Goal: Check status: Check status

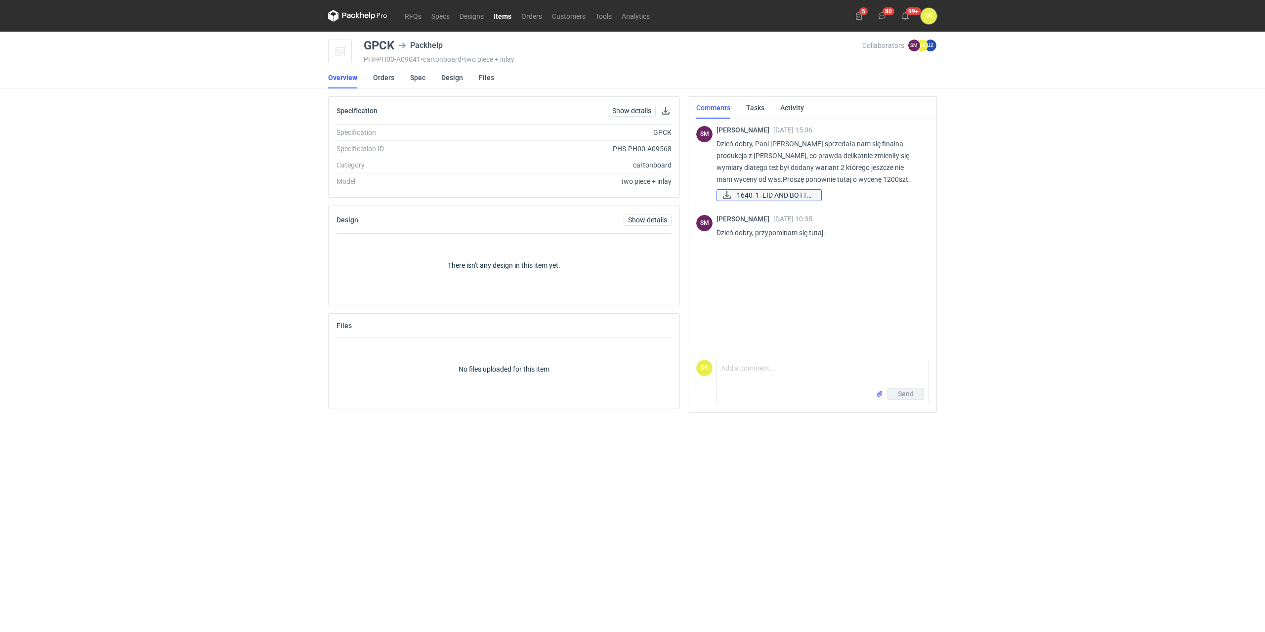
click at [759, 198] on span "1640_1_LID AND BOTTO..." at bounding box center [775, 195] width 77 height 11
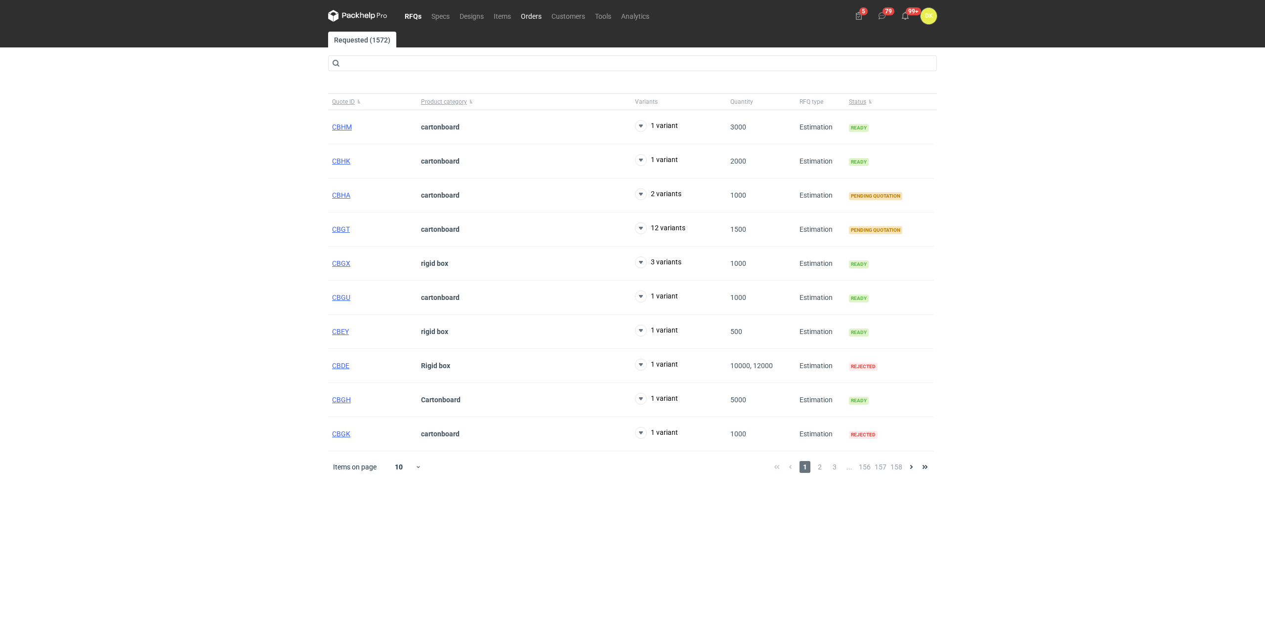
click at [537, 14] on link "Orders" at bounding box center [531, 16] width 31 height 12
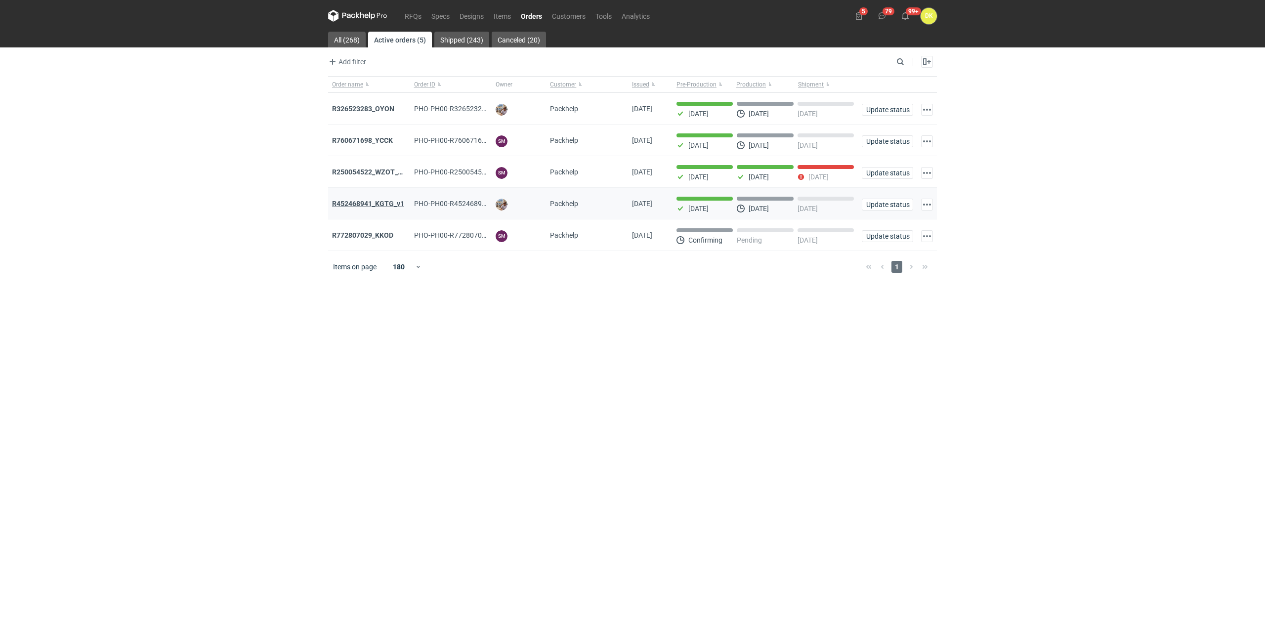
click at [369, 204] on strong "R452468941_KGTG_v1" at bounding box center [368, 204] width 72 height 8
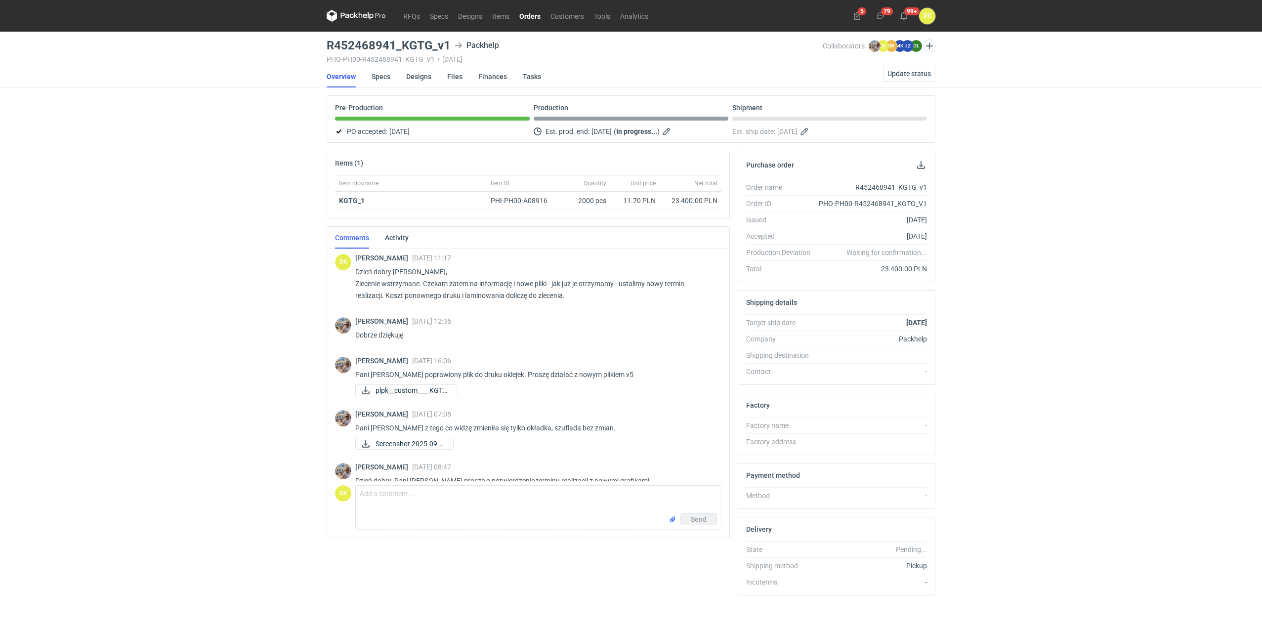
scroll to position [598, 0]
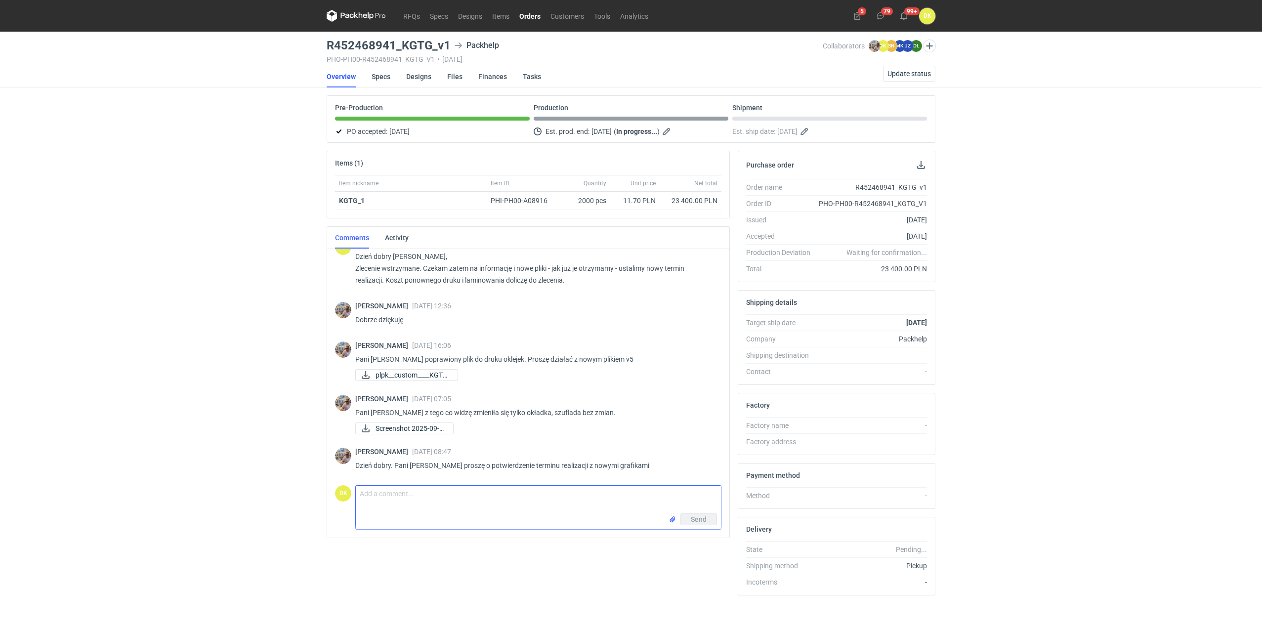
click at [442, 501] on textarea "Comment message" at bounding box center [538, 500] width 365 height 28
